Goal: Find specific page/section: Find specific page/section

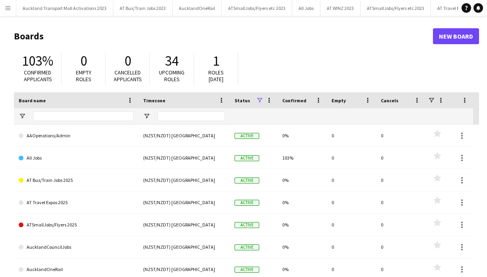
click at [10, 7] on app-icon "Menu" at bounding box center [8, 8] width 6 height 6
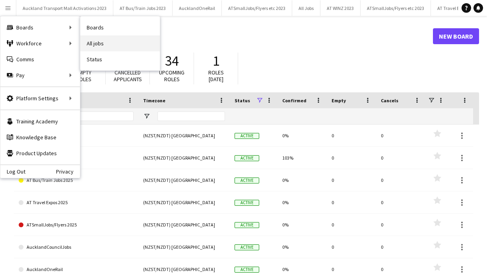
click at [104, 41] on link "All jobs" at bounding box center [120, 43] width 80 height 16
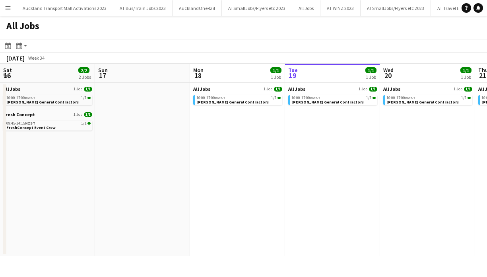
scroll to position [0, 190]
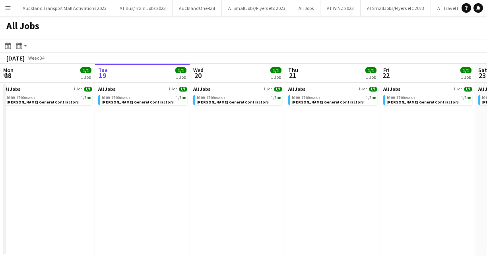
click at [10, 8] on app-icon "Menu" at bounding box center [8, 8] width 6 height 6
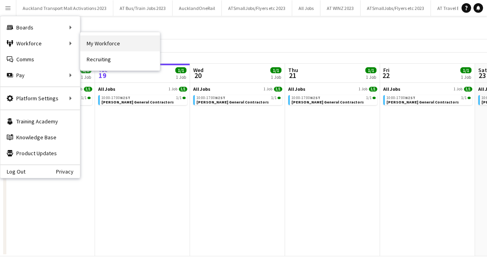
click at [94, 40] on link "My Workforce" at bounding box center [120, 43] width 80 height 16
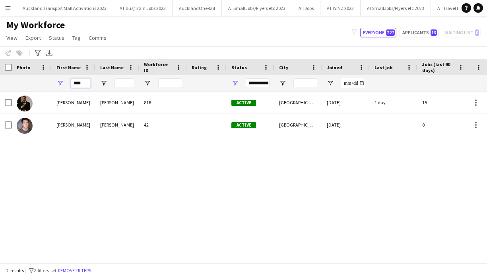
click at [85, 81] on input "****" at bounding box center [81, 83] width 20 height 10
type input "*"
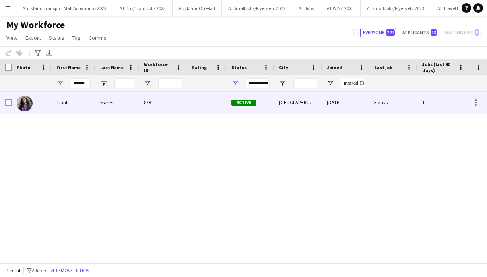
click at [89, 100] on div "Tiahli" at bounding box center [74, 102] width 44 height 22
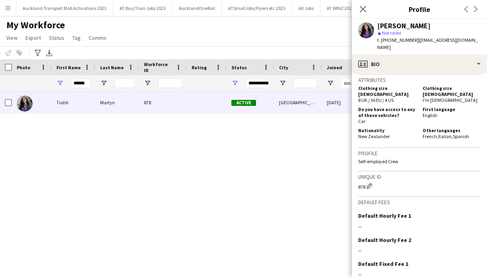
scroll to position [521, 0]
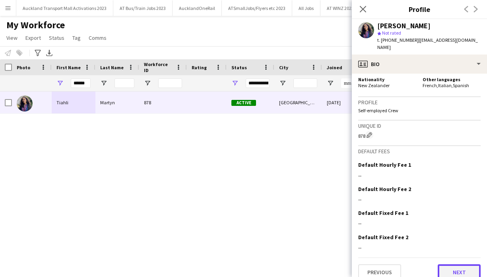
click at [459, 264] on button "Next" at bounding box center [459, 272] width 43 height 16
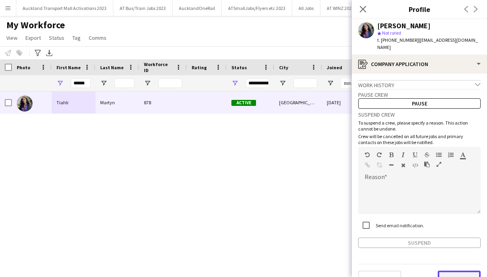
click at [461, 270] on button "Next" at bounding box center [459, 278] width 43 height 16
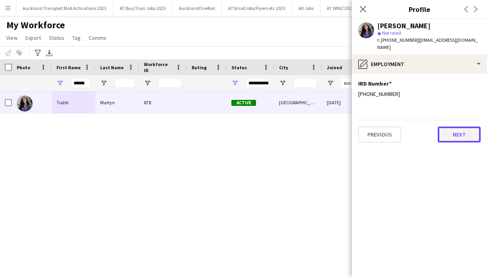
click at [459, 127] on button "Next" at bounding box center [459, 134] width 43 height 16
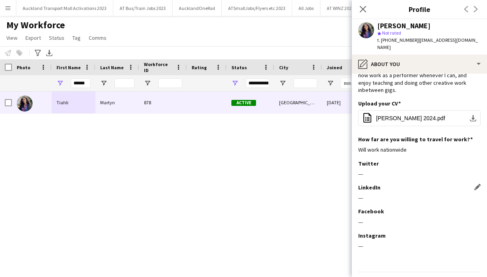
scroll to position [86, 0]
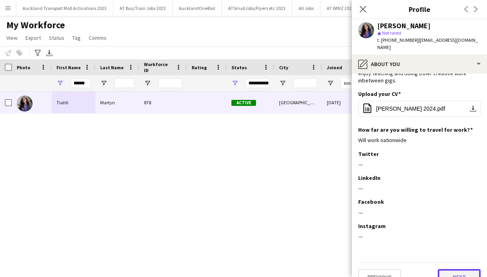
click at [458, 269] on button "Next" at bounding box center [459, 277] width 43 height 16
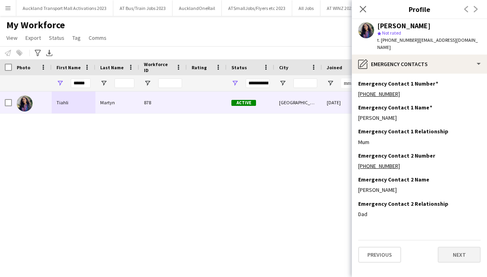
scroll to position [0, 0]
click at [459, 246] on button "Next" at bounding box center [459, 254] width 43 height 16
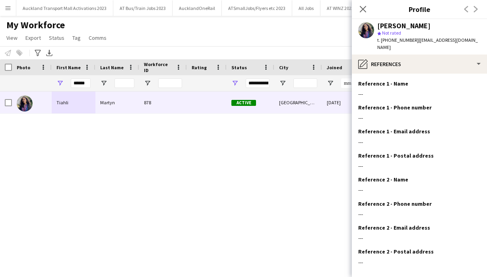
click at [459, 248] on div "Reference 2 - Postal address Edit this field" at bounding box center [419, 251] width 122 height 7
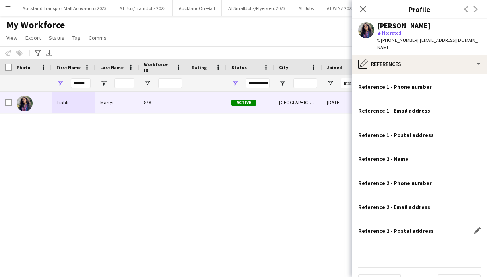
scroll to position [33, 0]
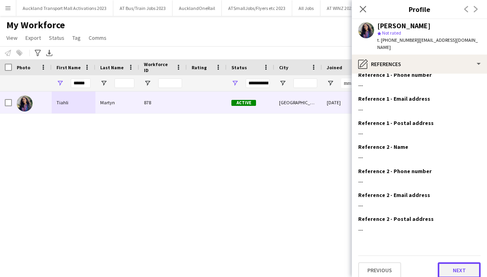
click at [457, 262] on button "Next" at bounding box center [459, 270] width 43 height 16
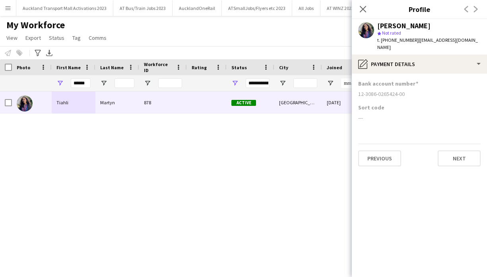
drag, startPoint x: 404, startPoint y: 83, endPoint x: 356, endPoint y: 87, distance: 48.2
click at [356, 87] on app-section-data-types "Bank account number [FINANCIAL_ID] Sort code --- Previous Next" at bounding box center [419, 175] width 135 height 203
copy div "12-3086-0265424-00"
click at [466, 150] on button "Next" at bounding box center [459, 158] width 43 height 16
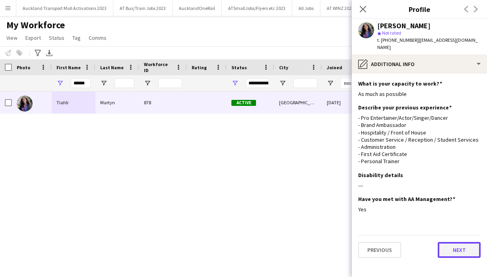
click at [465, 245] on button "Next" at bounding box center [459, 250] width 43 height 16
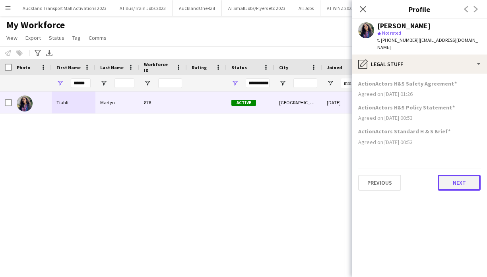
click at [467, 177] on button "Next" at bounding box center [459, 183] width 43 height 16
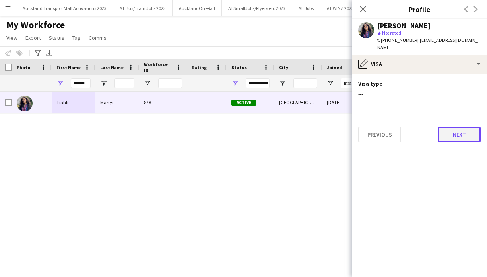
click at [460, 127] on button "Next" at bounding box center [459, 134] width 43 height 16
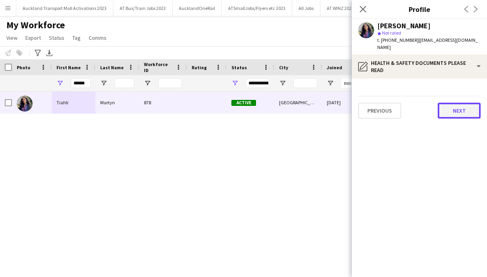
click at [460, 103] on button "Next" at bounding box center [459, 111] width 43 height 16
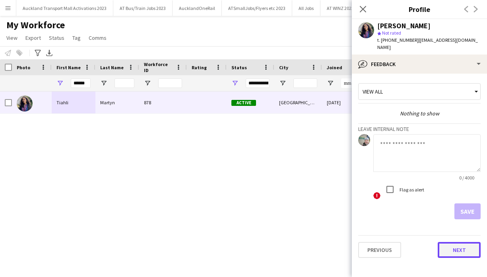
click at [461, 242] on button "Next" at bounding box center [459, 250] width 43 height 16
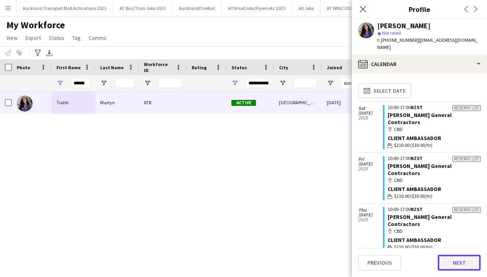
click at [462, 260] on button "Next" at bounding box center [459, 262] width 43 height 16
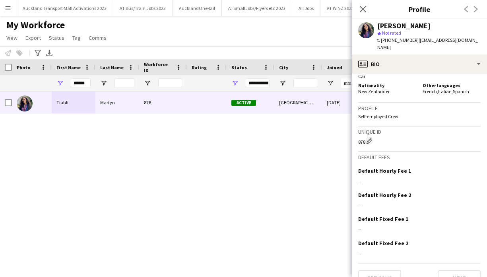
scroll to position [521, 0]
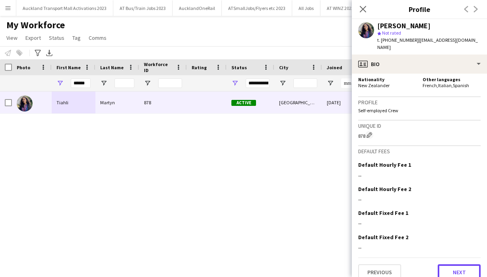
click at [462, 264] on button "Next" at bounding box center [459, 272] width 43 height 16
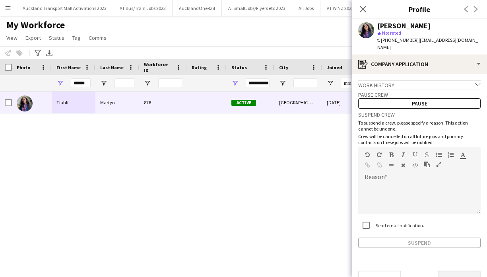
scroll to position [9, 0]
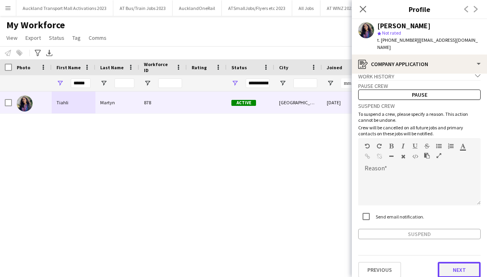
click at [462, 262] on button "Next" at bounding box center [459, 270] width 43 height 16
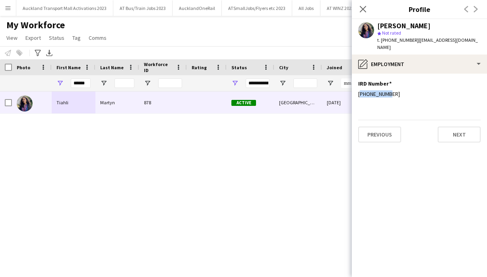
drag, startPoint x: 385, startPoint y: 84, endPoint x: 356, endPoint y: 85, distance: 29.0
click at [356, 85] on app-section-data-types "IRD Number Edit this field [PHONE_NUMBER] Previous Next" at bounding box center [419, 175] width 135 height 203
copy div "[PHONE_NUMBER]"
click at [85, 81] on input "******" at bounding box center [81, 83] width 20 height 10
type input "*"
